Goal: Task Accomplishment & Management: Complete application form

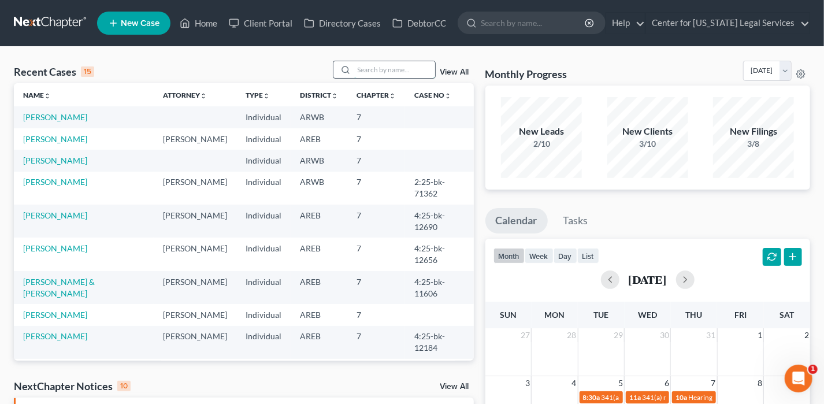
click at [380, 65] on input "search" at bounding box center [394, 69] width 81 height 17
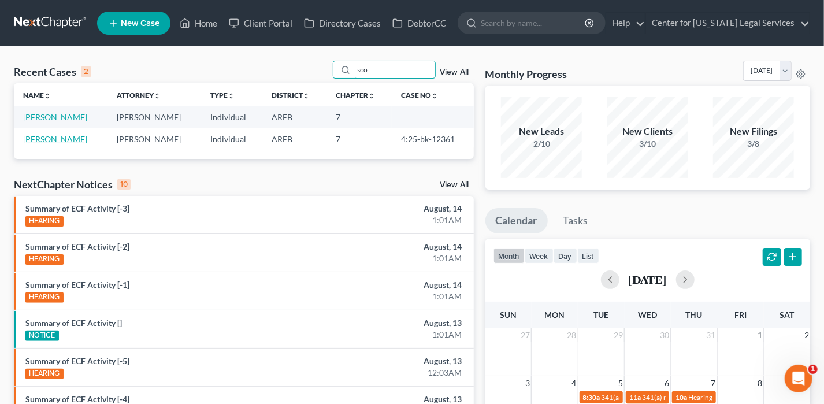
type input "sco"
click at [54, 143] on link "[PERSON_NAME]" at bounding box center [55, 139] width 64 height 10
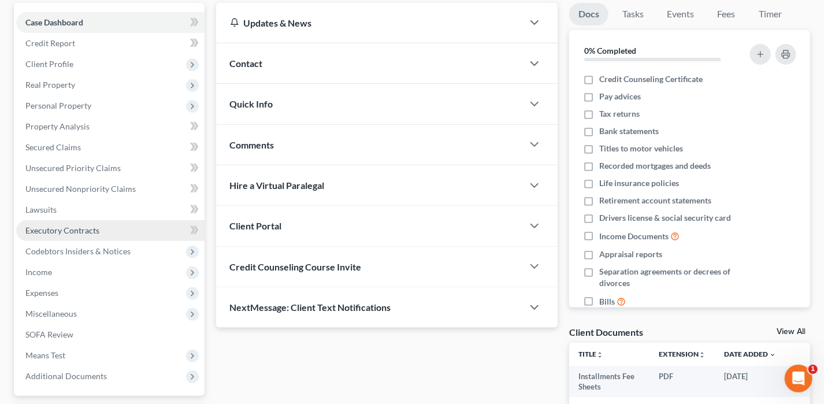
scroll to position [116, 0]
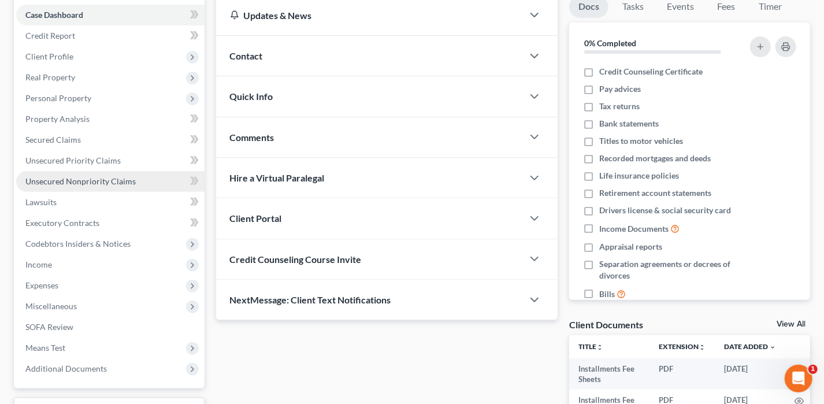
click at [70, 176] on span "Unsecured Nonpriority Claims" at bounding box center [80, 181] width 110 height 10
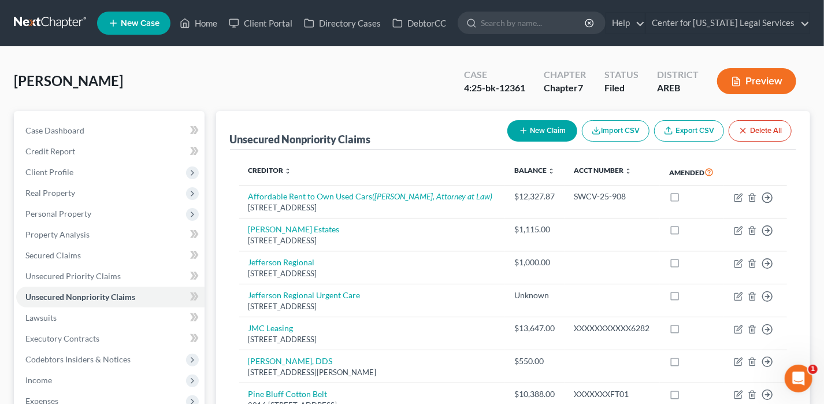
click at [524, 131] on icon "button" at bounding box center [523, 130] width 9 height 9
select select "0"
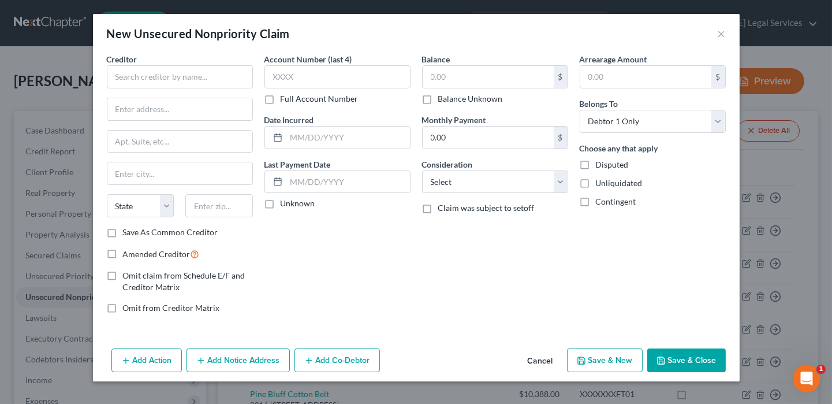
click at [123, 249] on label "Amended Creditor" at bounding box center [161, 253] width 77 height 13
click at [128, 249] on input "Amended Creditor" at bounding box center [132, 251] width 8 height 8
checkbox input "true"
click at [178, 69] on input "text" at bounding box center [180, 76] width 146 height 23
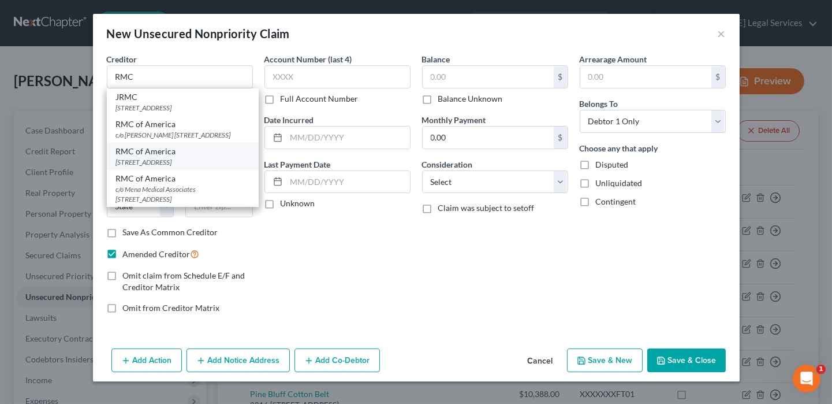
click at [168, 167] on div "[STREET_ADDRESS]" at bounding box center [182, 162] width 133 height 10
type input "RMC of America"
type input "PO Box 21030"
type input "[GEOGRAPHIC_DATA]"
select select "2"
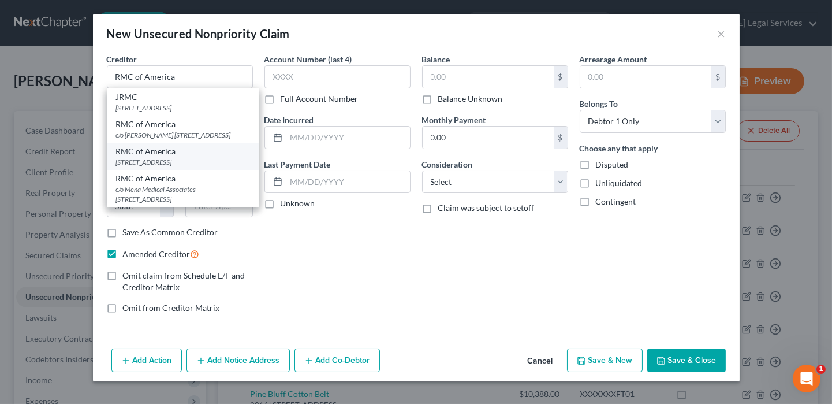
type input "71612"
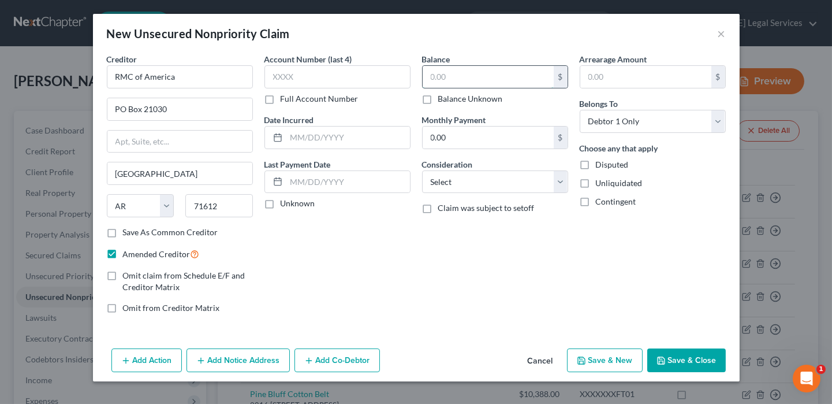
click at [465, 77] on input "text" at bounding box center [488, 77] width 131 height 22
type input "13,429.42"
click at [478, 184] on select "Select Cable / Satellite Services Collection Agency Credit Card Debt Debt Couns…" at bounding box center [495, 181] width 146 height 23
select select "8"
click at [422, 170] on select "Select Cable / Satellite Services Collection Agency Credit Card Debt Debt Couns…" at bounding box center [495, 181] width 146 height 23
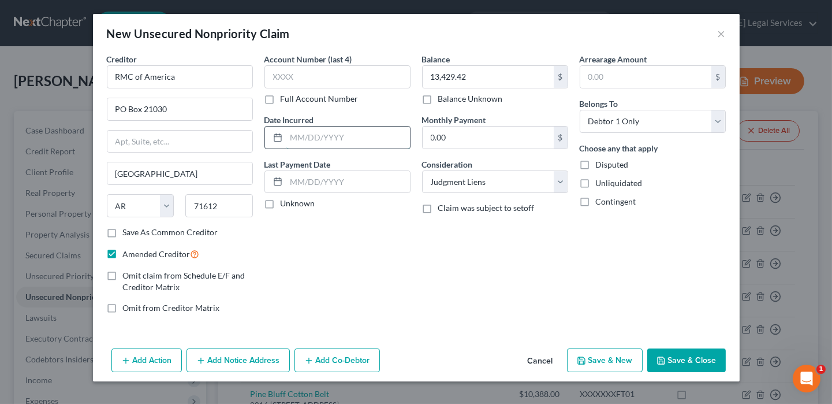
click at [316, 128] on input "text" at bounding box center [348, 137] width 124 height 22
type input "[DATE]"
click at [213, 362] on button "Add Notice Address" at bounding box center [238, 360] width 103 height 24
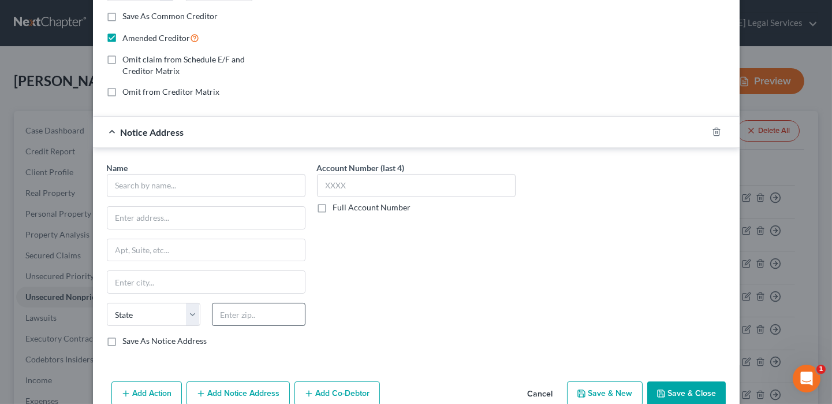
scroll to position [231, 0]
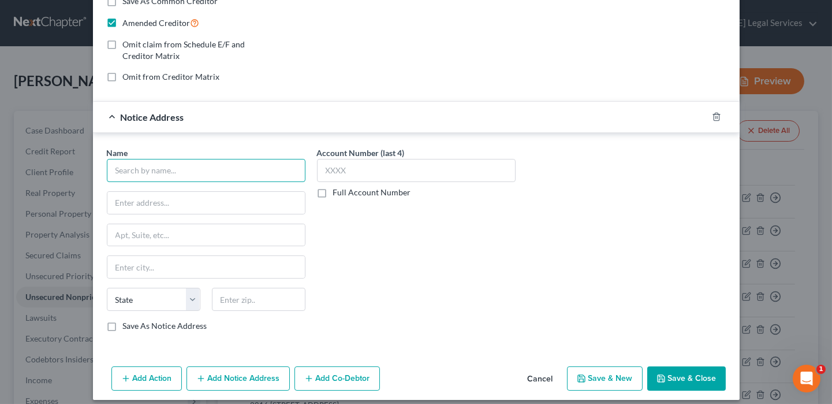
click at [210, 170] on input "text" at bounding box center [206, 170] width 199 height 23
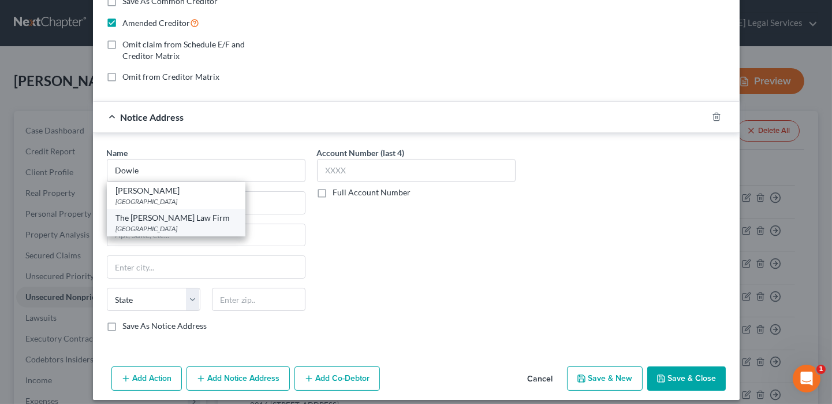
click at [161, 213] on div "The [PERSON_NAME] Law Firm" at bounding box center [176, 218] width 120 height 12
type input "The [PERSON_NAME] Law Firm"
type input "PO Box 30310"
type input "Little Rock"
select select "2"
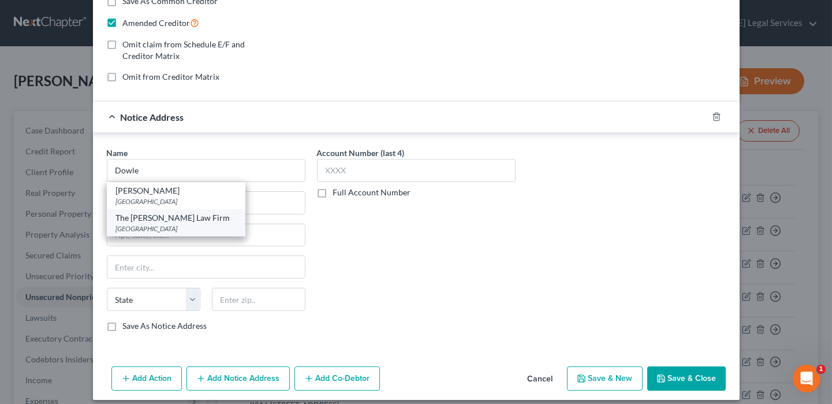
type input "72260"
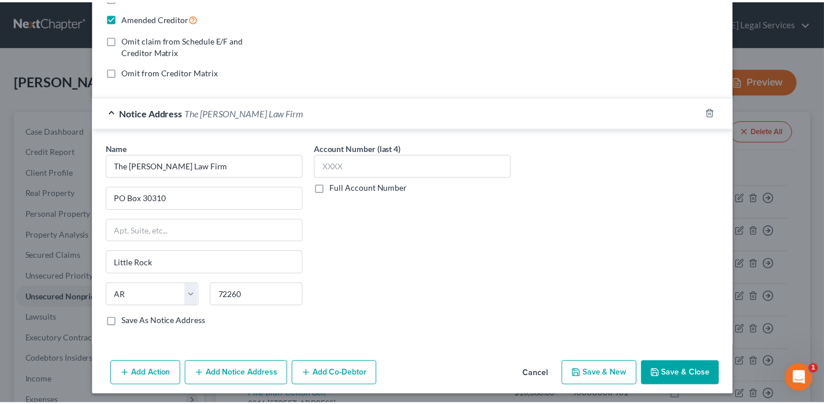
scroll to position [237, 0]
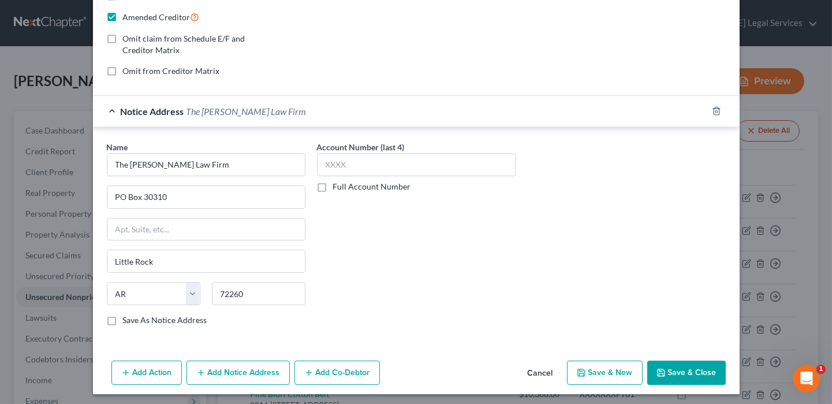
click at [684, 371] on button "Save & Close" at bounding box center [686, 372] width 79 height 24
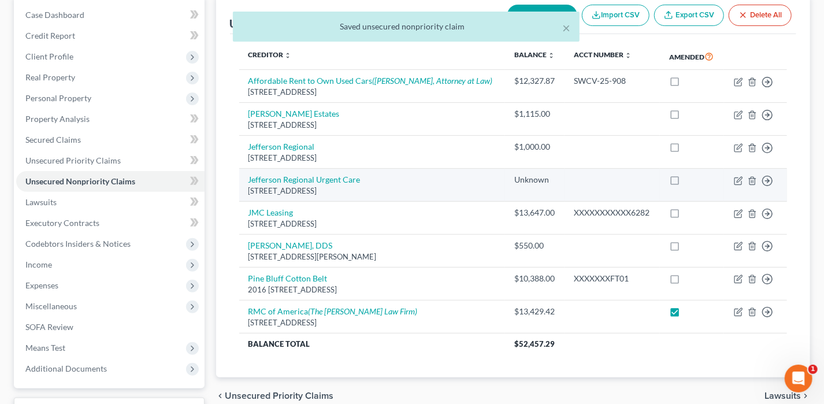
scroll to position [208, 0]
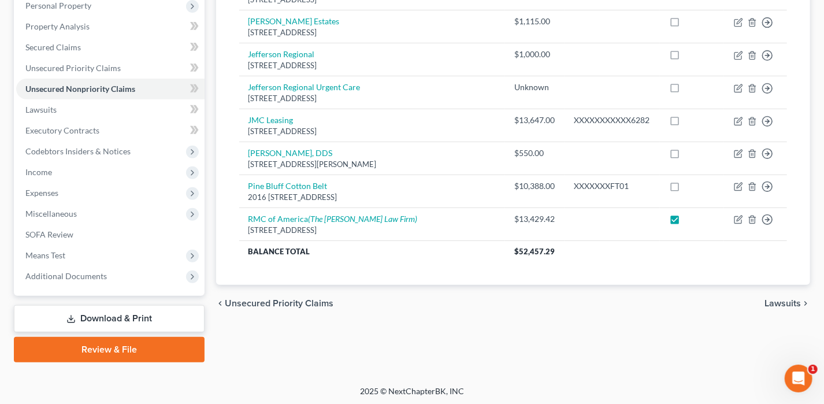
click at [174, 311] on link "Download & Print" at bounding box center [109, 318] width 191 height 27
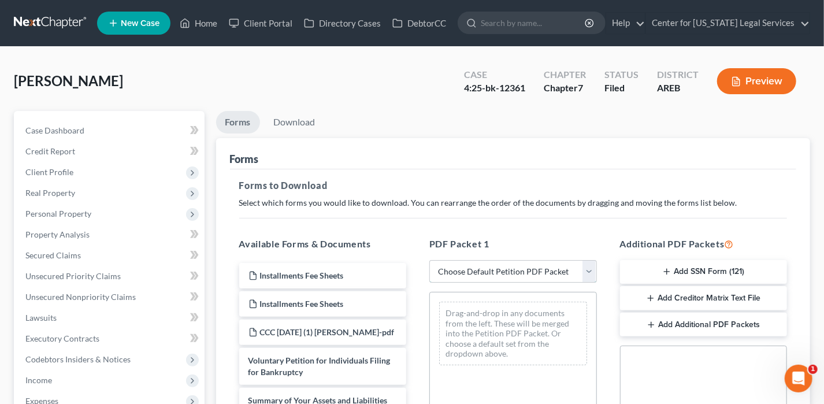
click at [445, 270] on select "Choose Default Petition PDF Packet Complete Bankruptcy Petition (all forms and …" at bounding box center [512, 271] width 167 height 23
select select "2"
click at [429, 260] on select "Choose Default Petition PDF Packet Complete Bankruptcy Petition (all forms and …" at bounding box center [512, 271] width 167 height 23
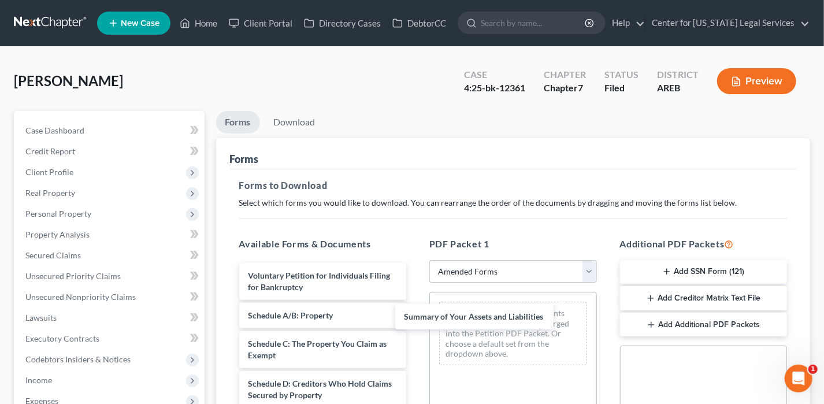
drag, startPoint x: 366, startPoint y: 315, endPoint x: 528, endPoint y: 308, distance: 162.4
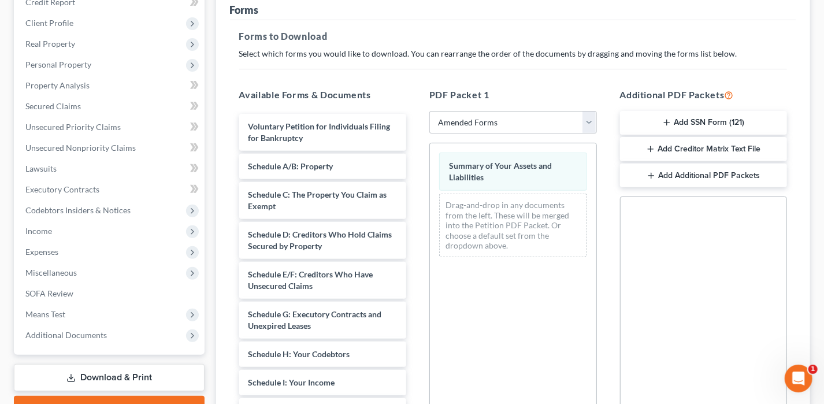
scroll to position [231, 0]
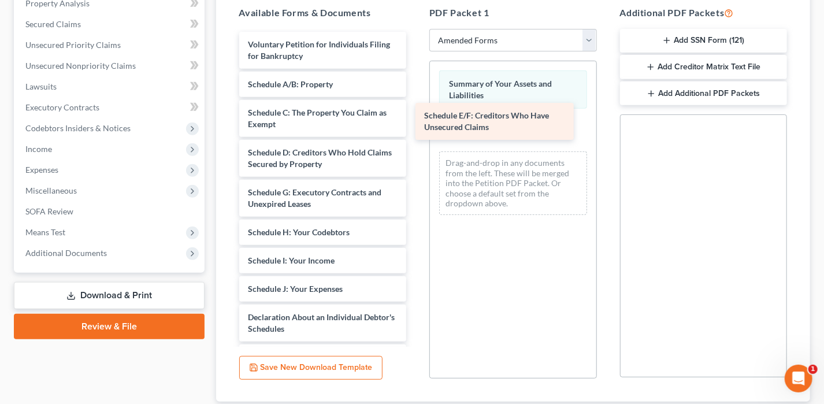
drag, startPoint x: 335, startPoint y: 185, endPoint x: 508, endPoint y: 107, distance: 189.8
click at [416, 109] on div "Schedule E/F: Creditors Who Have Unsecured Claims Voluntary Petition for Indivi…" at bounding box center [323, 314] width 186 height 565
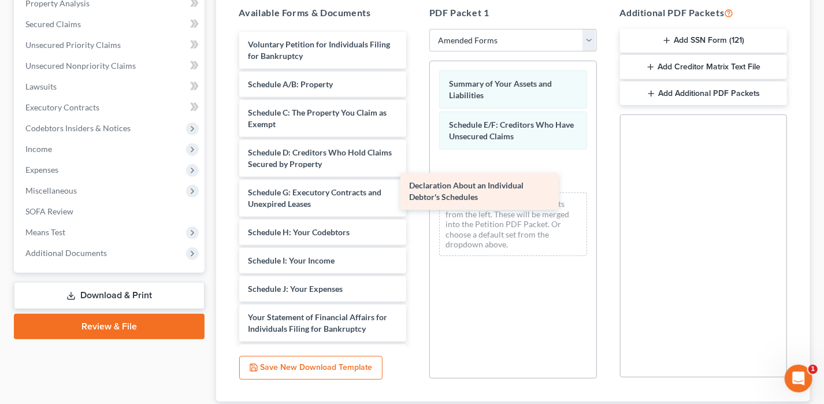
drag, startPoint x: 328, startPoint y: 324, endPoint x: 501, endPoint y: 173, distance: 230.0
click at [416, 173] on div "Declaration About an Individual Debtor's Schedules Voluntary Petition for Indiv…" at bounding box center [323, 295] width 186 height 526
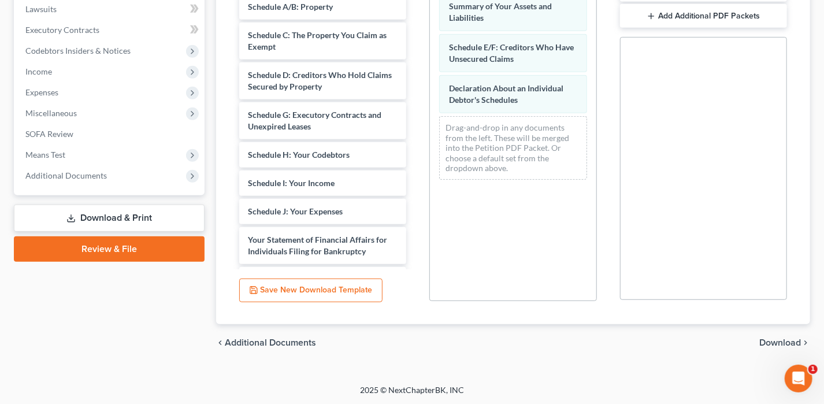
click at [780, 342] on span "Download" at bounding box center [780, 342] width 42 height 9
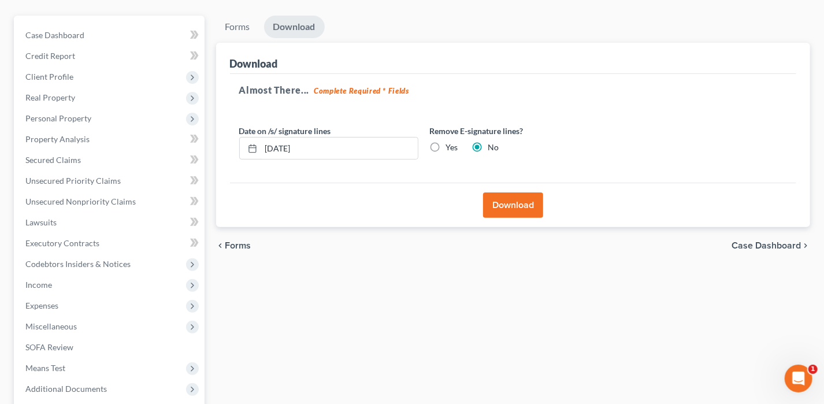
scroll to position [92, 0]
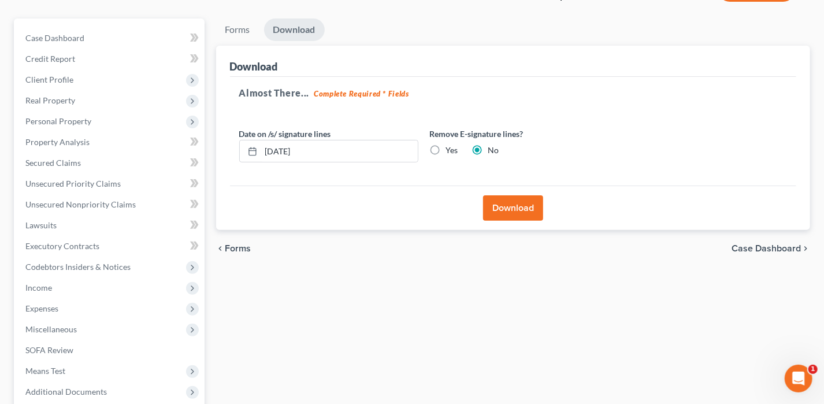
click at [513, 208] on button "Download" at bounding box center [513, 207] width 60 height 25
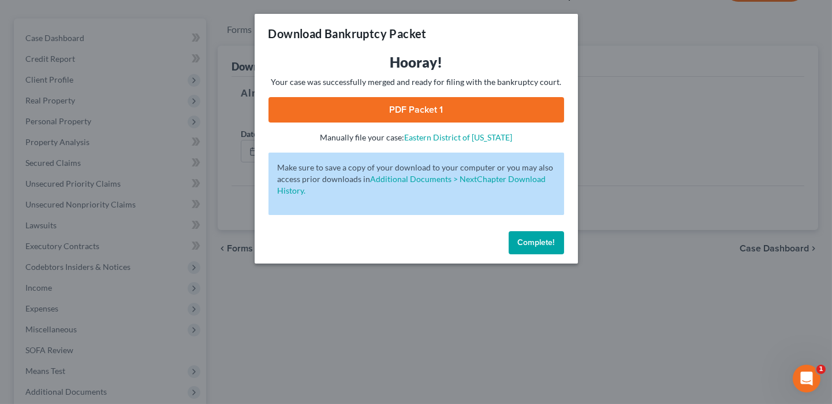
click at [518, 116] on link "PDF Packet 1" at bounding box center [417, 109] width 296 height 25
click at [549, 237] on span "Complete!" at bounding box center [536, 242] width 37 height 10
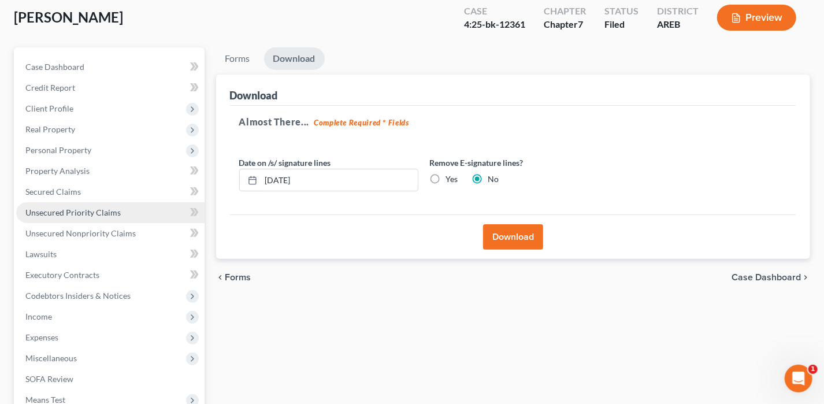
scroll to position [0, 0]
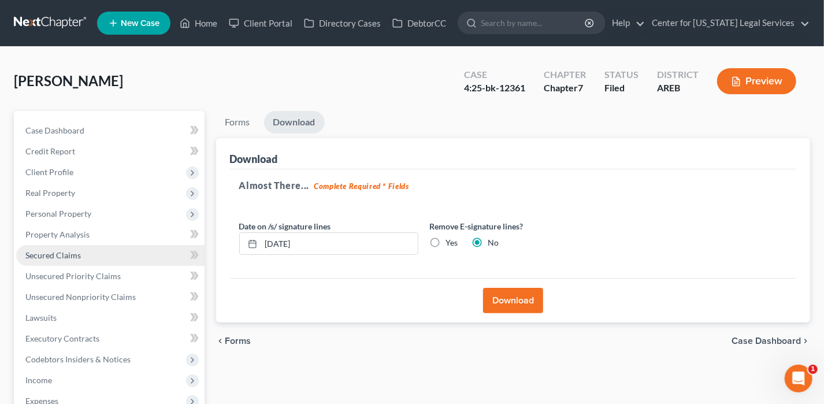
click at [135, 256] on link "Secured Claims" at bounding box center [110, 255] width 188 height 21
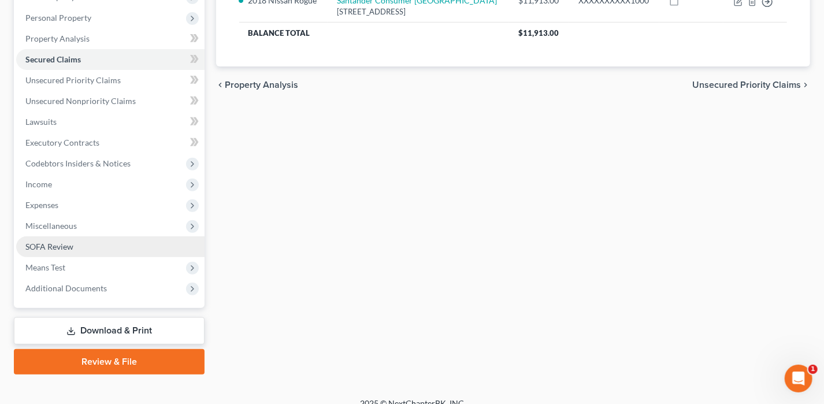
scroll to position [208, 0]
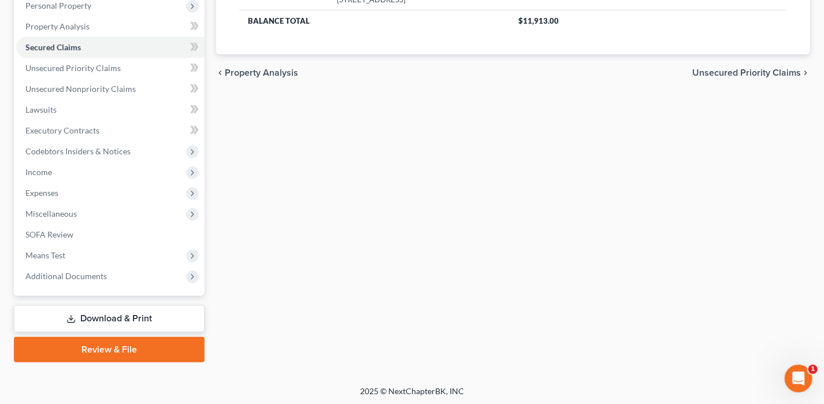
click at [105, 317] on link "Download & Print" at bounding box center [109, 318] width 191 height 27
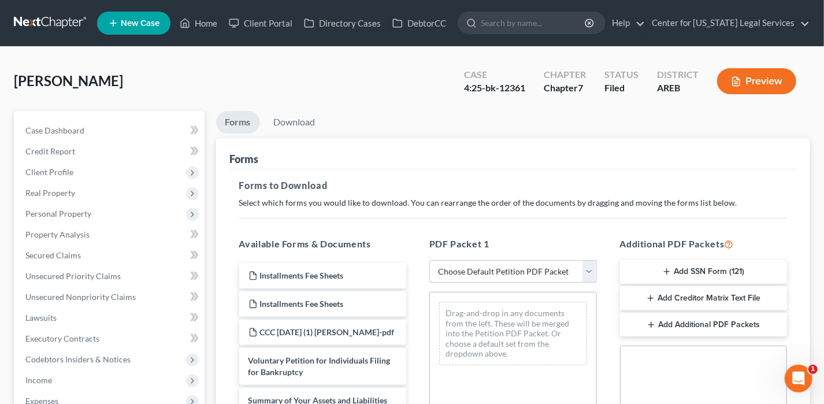
click at [472, 269] on select "Choose Default Petition PDF Packet Complete Bankruptcy Petition (all forms and …" at bounding box center [512, 271] width 167 height 23
select select "2"
click at [429, 260] on select "Choose Default Petition PDF Packet Complete Bankruptcy Petition (all forms and …" at bounding box center [512, 271] width 167 height 23
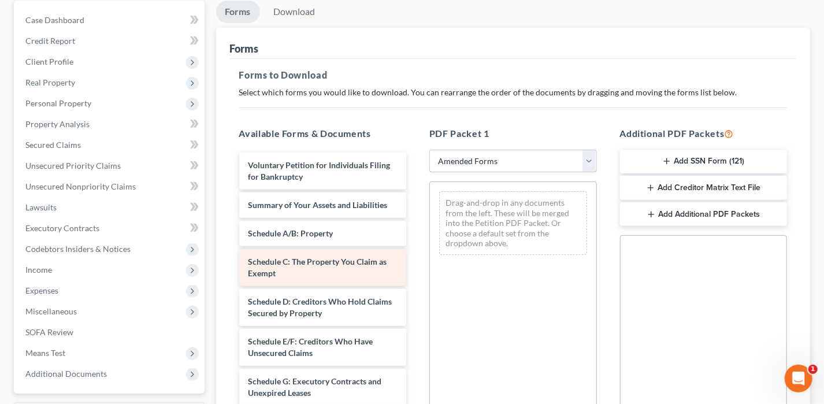
scroll to position [116, 0]
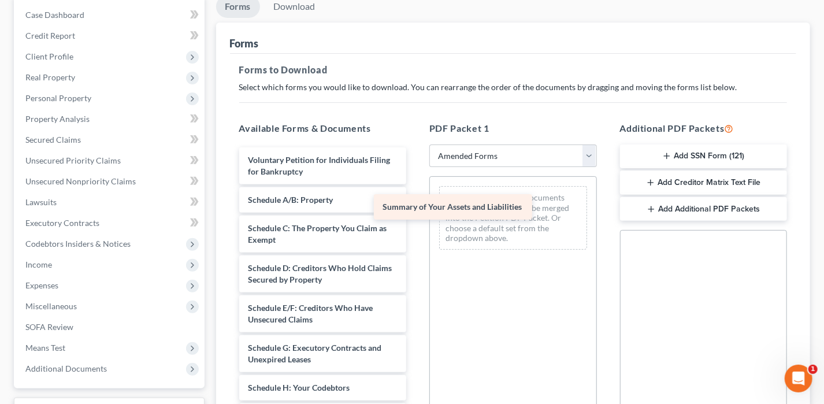
drag, startPoint x: 328, startPoint y: 199, endPoint x: 498, endPoint y: 199, distance: 169.8
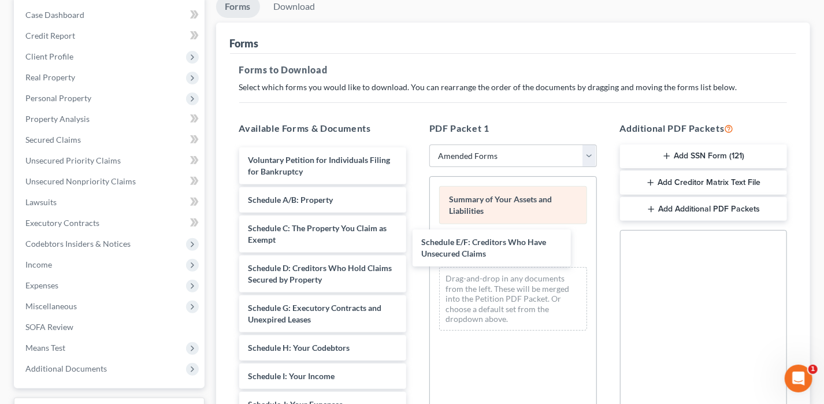
drag, startPoint x: 344, startPoint y: 306, endPoint x: 520, endPoint y: 218, distance: 197.3
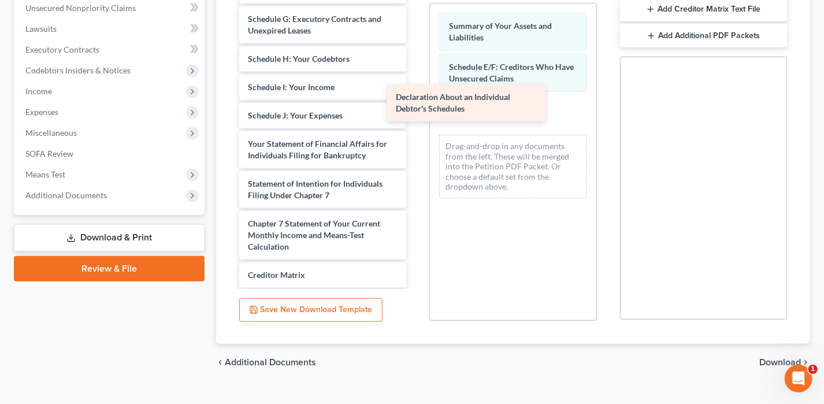
drag, startPoint x: 346, startPoint y: 146, endPoint x: 501, endPoint y: 100, distance: 161.9
click at [416, 100] on div "Declaration About an Individual Debtor's Schedules Voluntary Petition for Indiv…" at bounding box center [323, 122] width 186 height 526
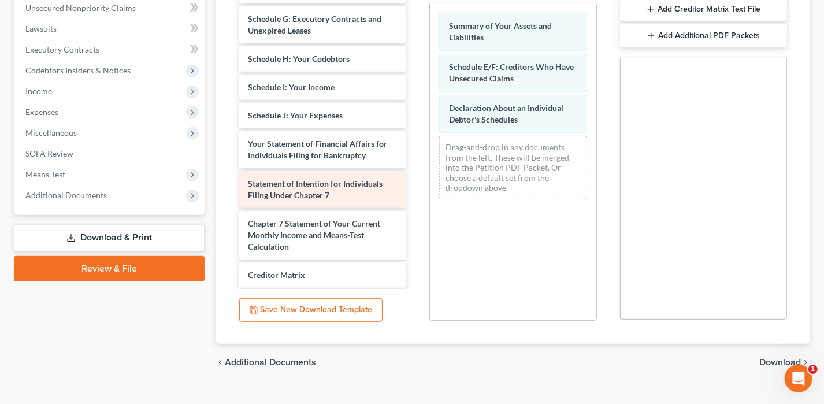
scroll to position [173, 0]
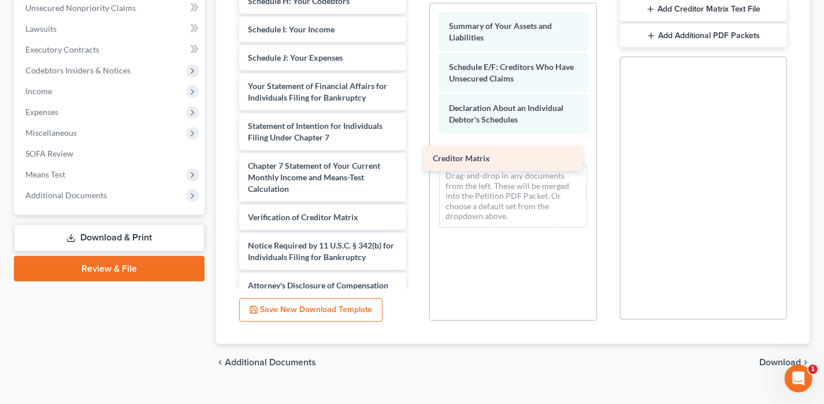
drag, startPoint x: 296, startPoint y: 219, endPoint x: 474, endPoint y: 147, distance: 192.2
click at [416, 149] on div "Creditor Matrix Voluntary Petition for Individuals Filing for Bankruptcy Schedu…" at bounding box center [323, 49] width 186 height 497
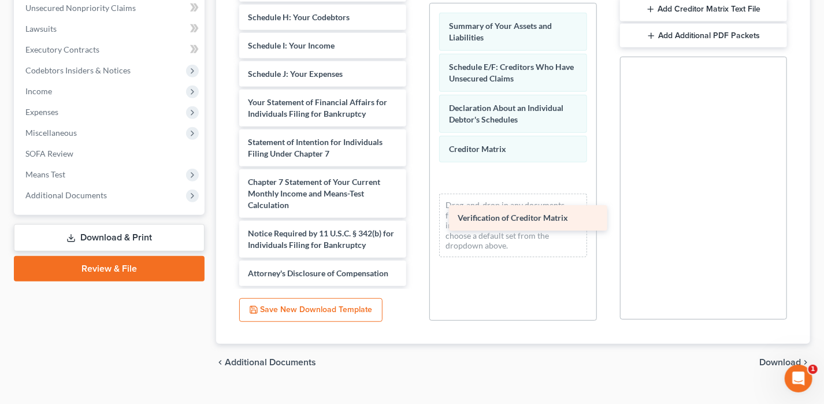
scroll to position [168, 0]
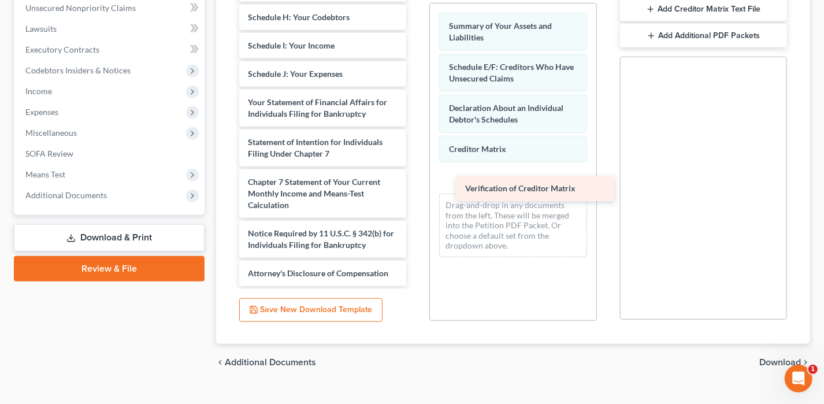
drag, startPoint x: 329, startPoint y: 215, endPoint x: 528, endPoint y: 177, distance: 202.3
click at [416, 180] on div "Verification of Creditor Matrix Voluntary Petition for Individuals Filing for B…" at bounding box center [323, 51] width 186 height 469
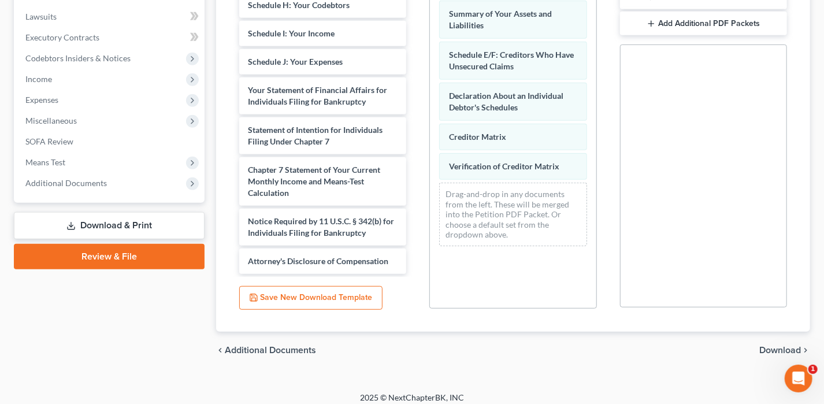
scroll to position [308, 0]
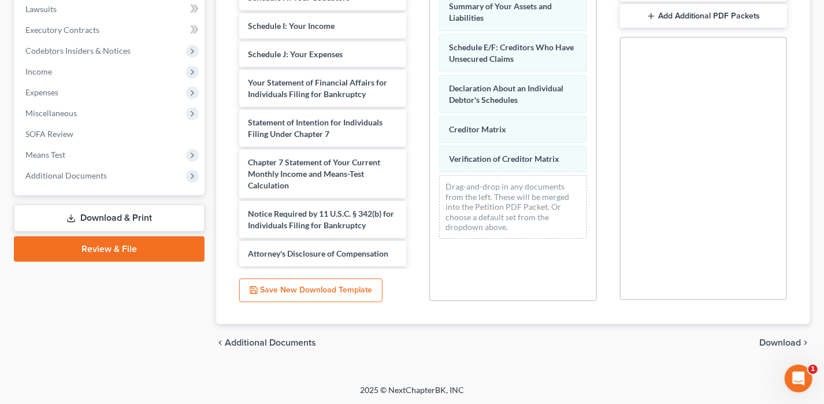
click at [794, 338] on span "Download" at bounding box center [780, 342] width 42 height 9
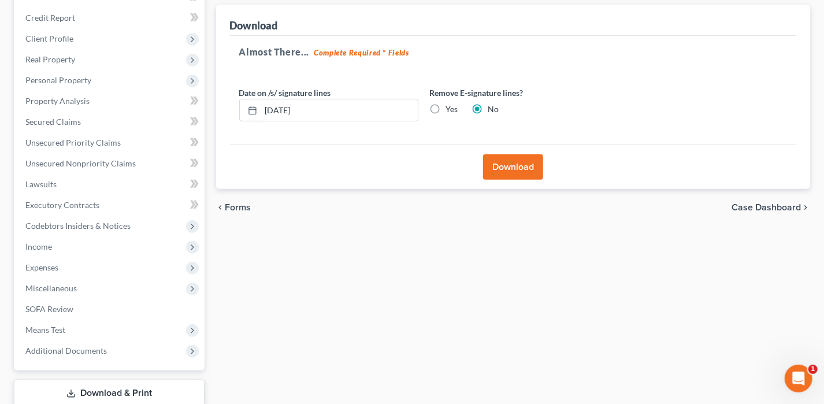
scroll to position [92, 0]
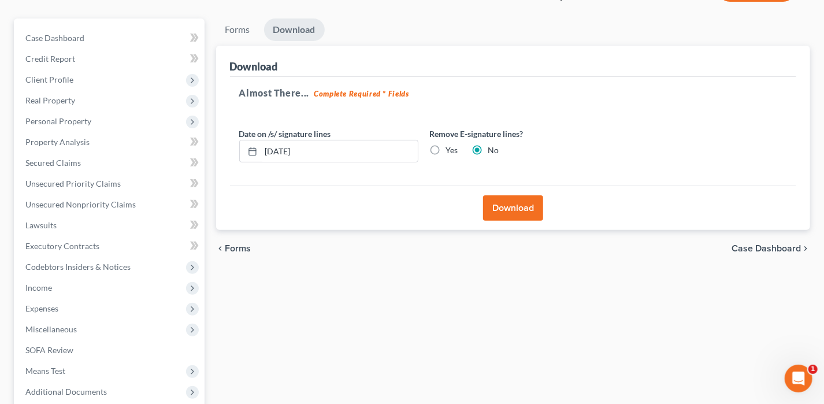
click at [495, 218] on button "Download" at bounding box center [513, 207] width 60 height 25
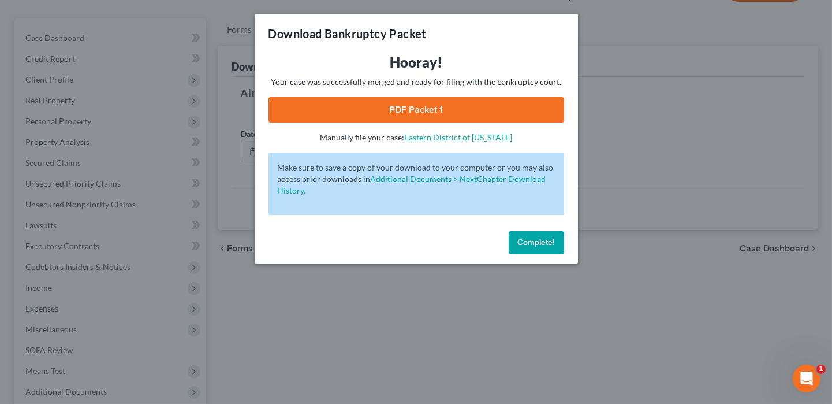
click at [426, 102] on link "PDF Packet 1" at bounding box center [417, 109] width 296 height 25
click at [515, 109] on link "PDF Packet 1" at bounding box center [417, 109] width 296 height 25
click at [527, 237] on span "Complete!" at bounding box center [536, 242] width 37 height 10
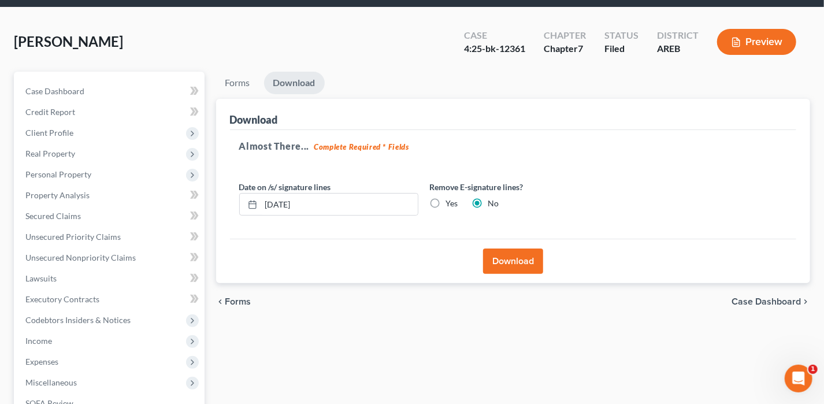
scroll to position [0, 0]
